Goal: Information Seeking & Learning: Check status

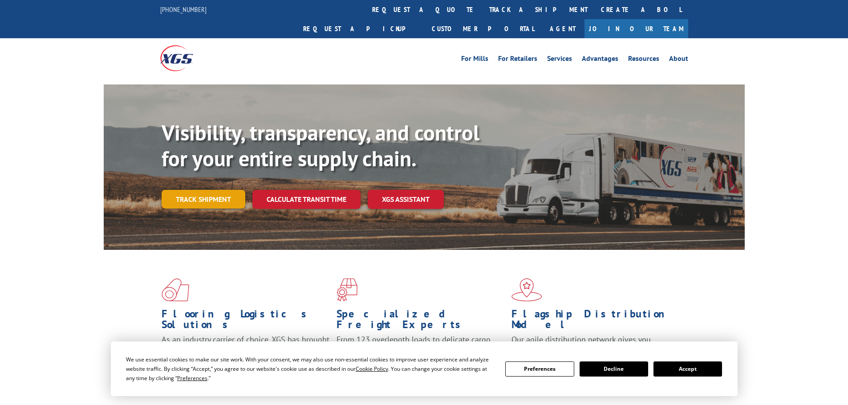
click at [194, 190] on link "Track shipment" at bounding box center [204, 199] width 84 height 19
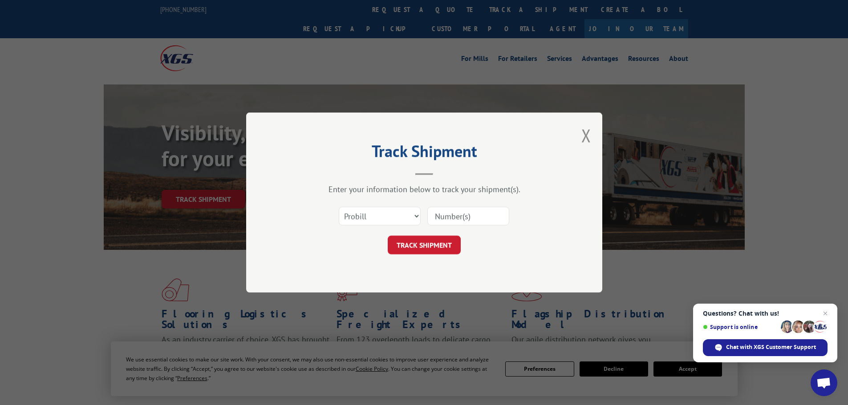
click at [444, 217] on input at bounding box center [468, 216] width 82 height 19
paste input "17591490"
type input "17591490"
click at [435, 251] on button "TRACK SHIPMENT" at bounding box center [424, 245] width 73 height 19
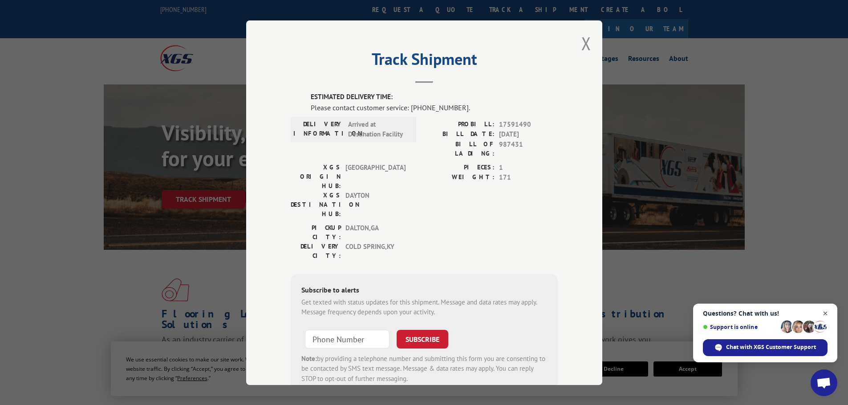
click at [827, 315] on span "Close chat" at bounding box center [825, 313] width 11 height 11
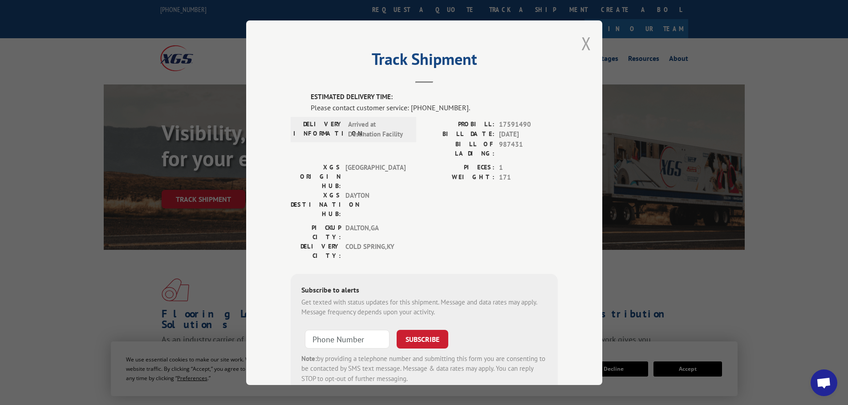
click at [587, 43] on button "Close modal" at bounding box center [586, 44] width 10 height 24
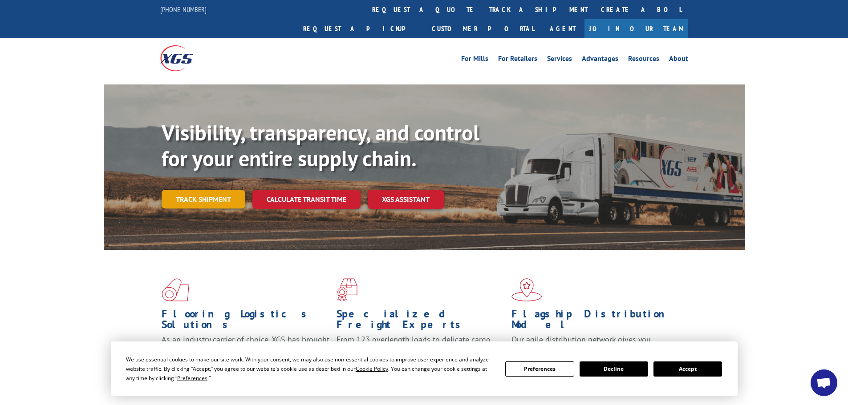
click at [219, 190] on link "Track shipment" at bounding box center [204, 199] width 84 height 19
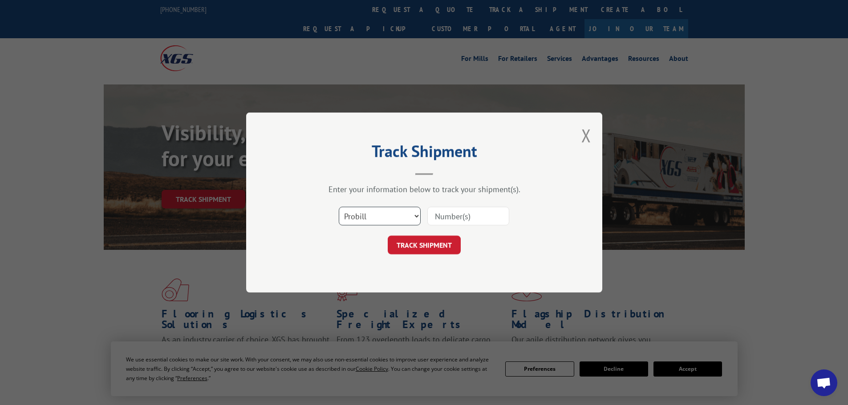
click at [377, 209] on select "Select category... Probill BOL PO" at bounding box center [380, 216] width 82 height 19
select select "bol"
click at [339, 207] on select "Select category... Probill BOL PO" at bounding box center [380, 216] width 82 height 19
click at [438, 217] on input at bounding box center [468, 216] width 82 height 19
paste input "987431"
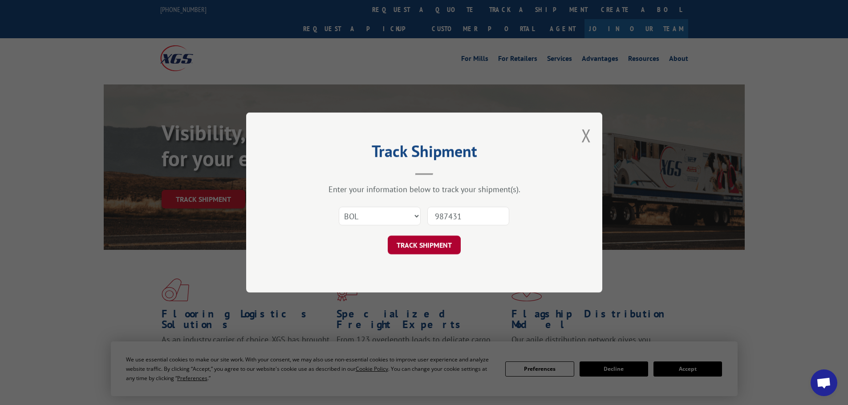
type input "987431"
click at [426, 251] on button "TRACK SHIPMENT" at bounding box center [424, 245] width 73 height 19
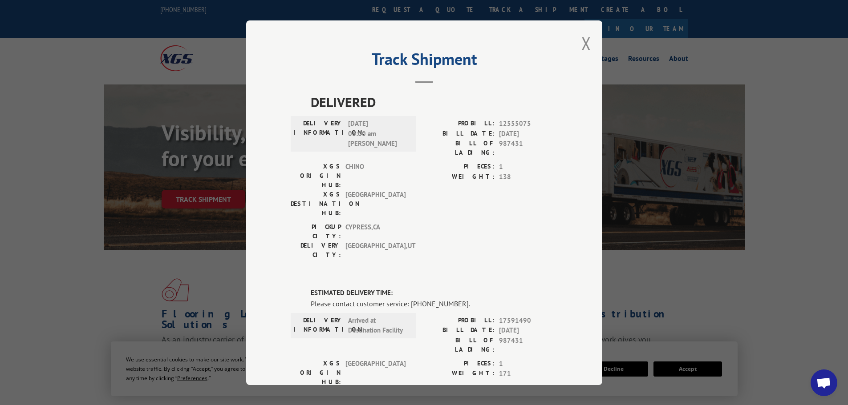
click at [733, 154] on div "Track Shipment DELIVERED DELIVERY INFORMATION: [DATE] 06:00 am MARK T PROBILL: …" at bounding box center [424, 202] width 848 height 405
click at [587, 43] on button "Close modal" at bounding box center [586, 44] width 10 height 24
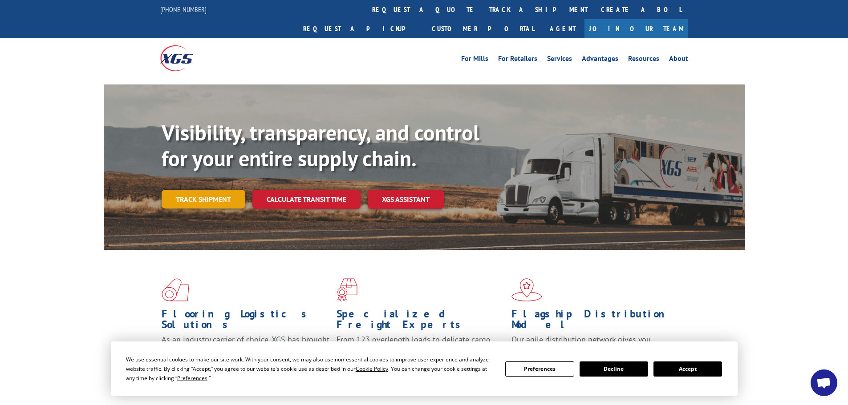
click at [201, 190] on link "Track shipment" at bounding box center [204, 199] width 84 height 19
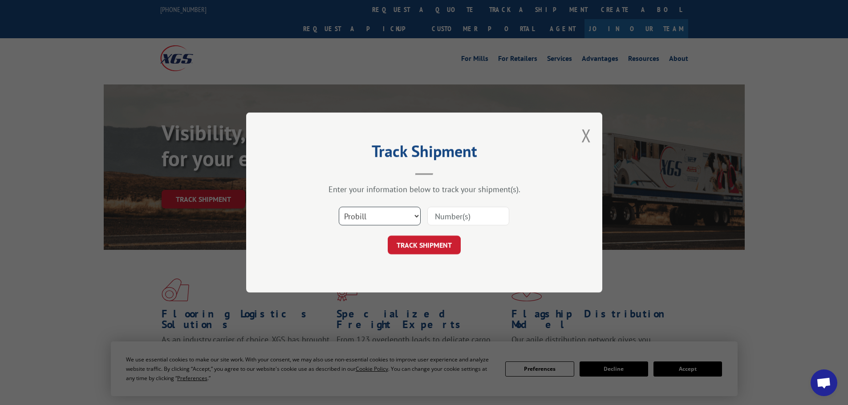
drag, startPoint x: 375, startPoint y: 219, endPoint x: 371, endPoint y: 215, distance: 5.4
click at [371, 216] on select "Select category... Probill BOL PO" at bounding box center [380, 216] width 82 height 19
select select "po"
click at [339, 207] on select "Select category... Probill BOL PO" at bounding box center [380, 216] width 82 height 19
paste input "23507130"
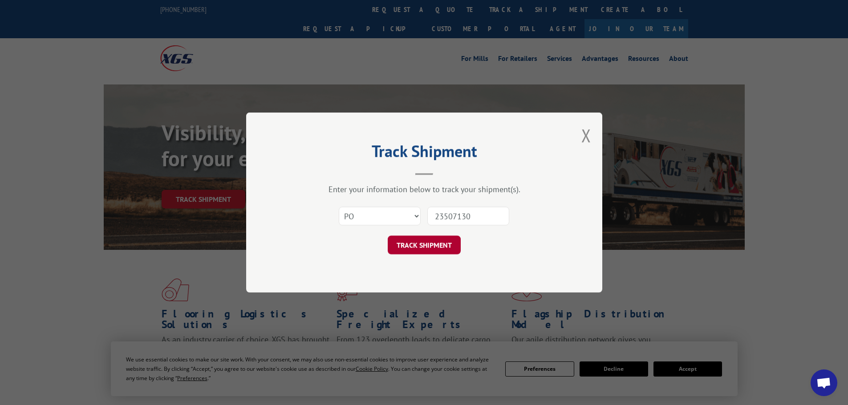
type input "23507130"
click at [448, 251] on button "TRACK SHIPMENT" at bounding box center [424, 245] width 73 height 19
